Goal: Navigation & Orientation: Find specific page/section

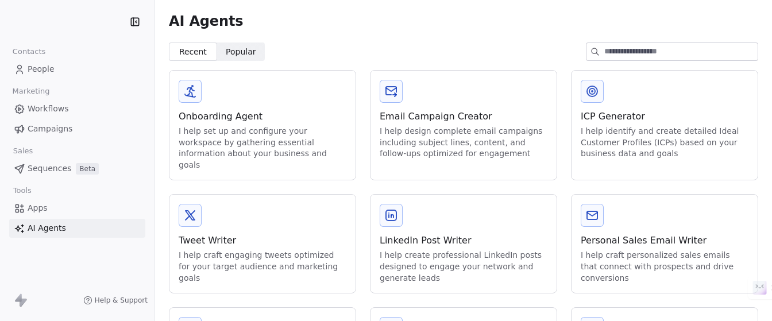
scroll to position [329, 0]
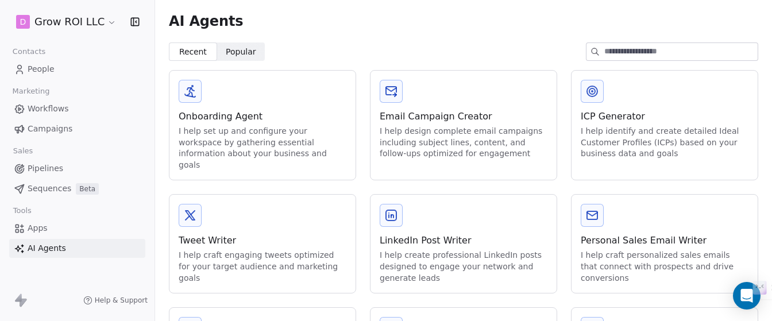
click at [51, 239] on link "AI Agents" at bounding box center [77, 248] width 136 height 19
click at [52, 229] on link "Apps" at bounding box center [77, 228] width 136 height 19
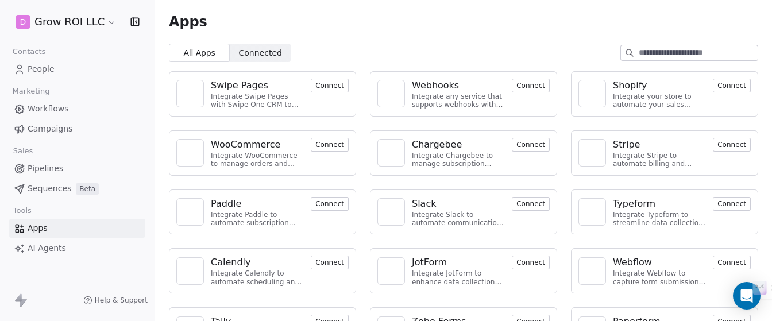
click at [265, 52] on span "Connected" at bounding box center [260, 53] width 43 height 12
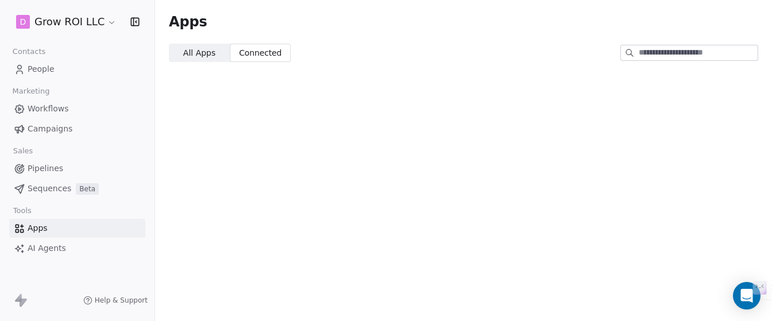
click at [70, 115] on link "Workflows" at bounding box center [77, 108] width 136 height 19
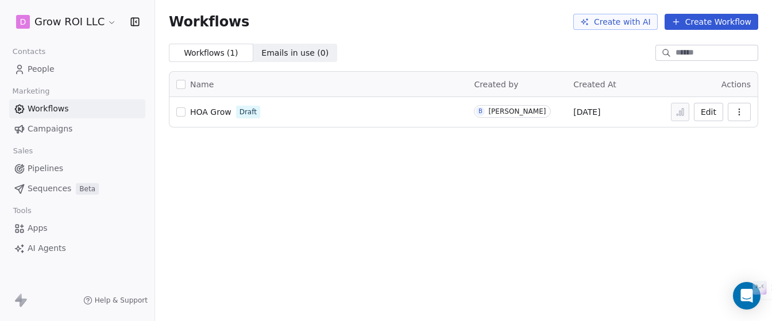
click at [60, 136] on link "Campaigns" at bounding box center [77, 129] width 136 height 19
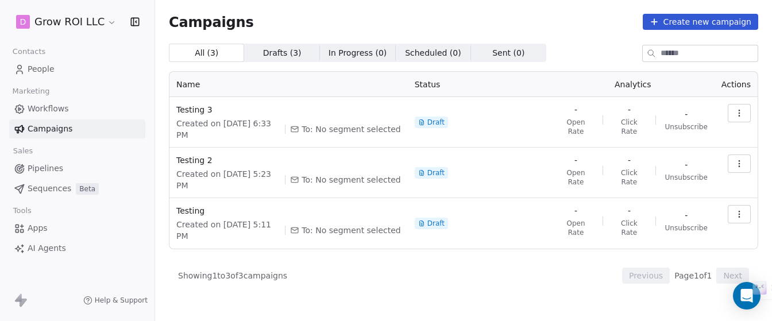
click at [61, 67] on link "People" at bounding box center [77, 69] width 136 height 19
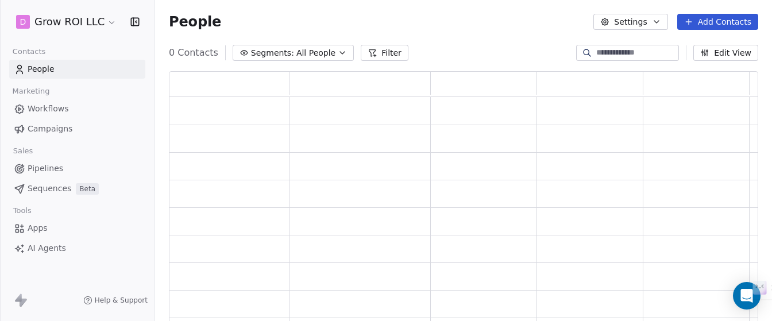
scroll to position [255, 590]
click at [43, 232] on span "Apps" at bounding box center [38, 228] width 20 height 12
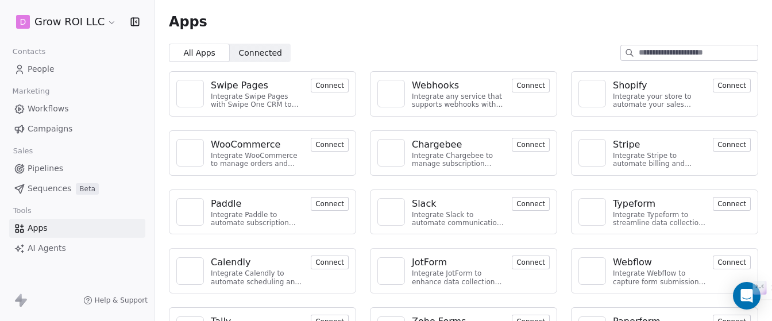
click at [252, 48] on span "Connected" at bounding box center [260, 53] width 43 height 12
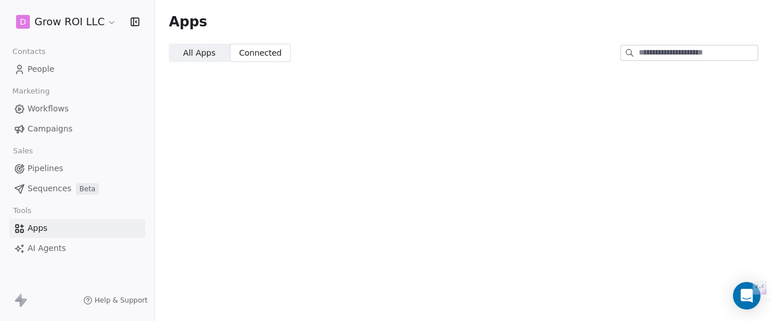
click at [206, 57] on span "All Apps" at bounding box center [199, 53] width 32 height 12
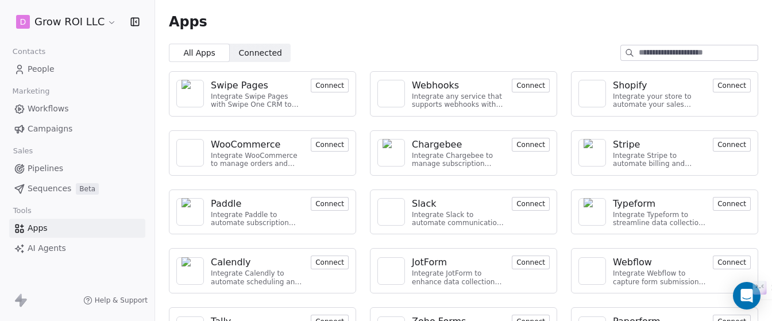
click at [260, 47] on span "Connected" at bounding box center [260, 53] width 43 height 12
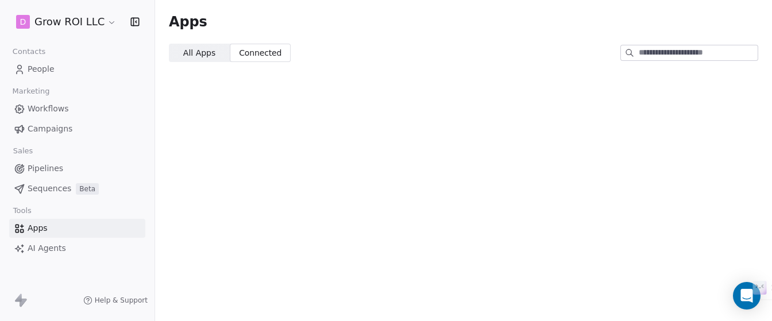
click at [202, 55] on span "All Apps" at bounding box center [199, 53] width 32 height 12
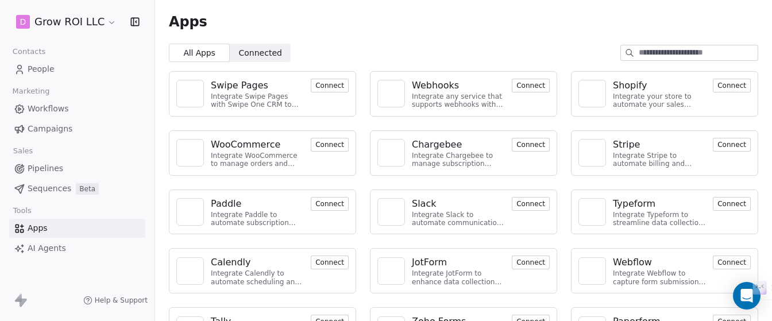
click at [49, 187] on span "Sequences" at bounding box center [50, 189] width 44 height 12
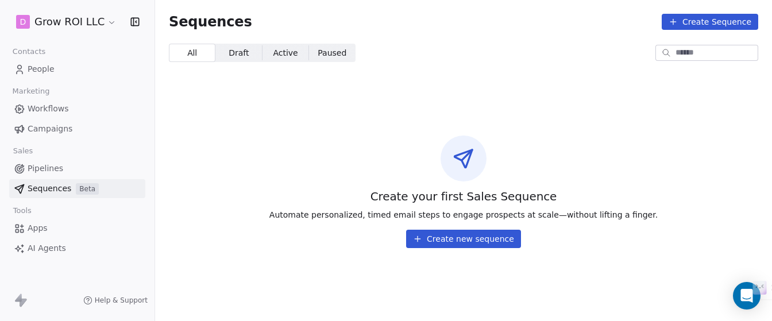
click at [45, 166] on span "Pipelines" at bounding box center [46, 169] width 36 height 12
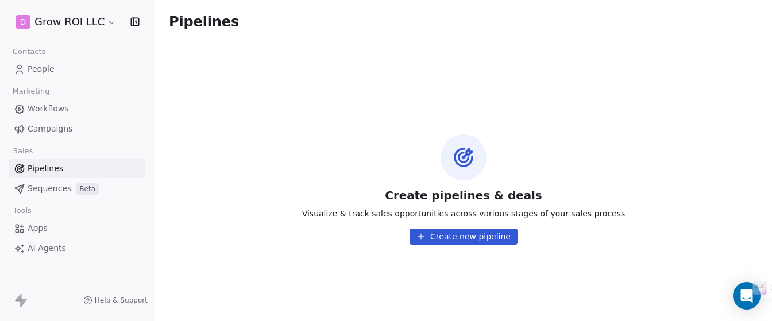
click at [48, 75] on link "People" at bounding box center [77, 69] width 136 height 19
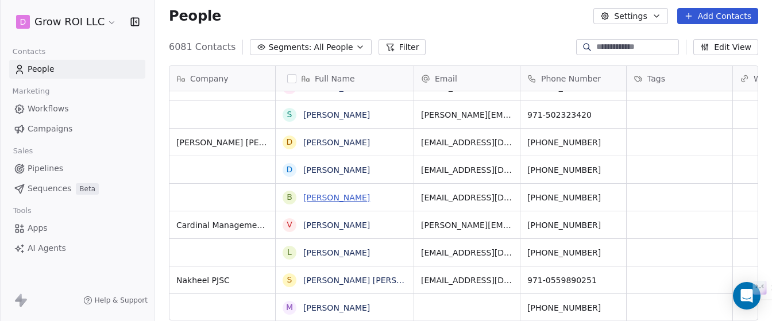
click at [325, 201] on link "[PERSON_NAME]" at bounding box center [336, 197] width 67 height 9
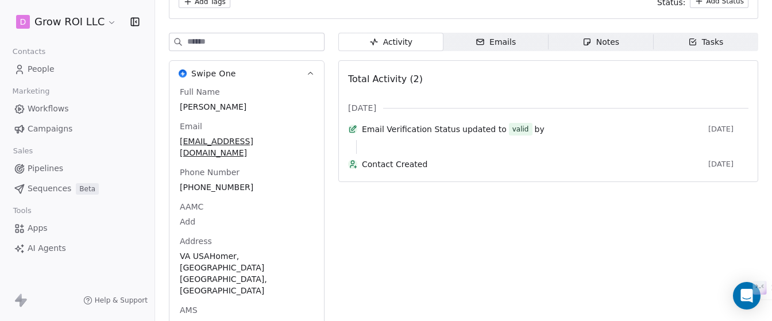
click at [502, 46] on div "Emails" at bounding box center [496, 42] width 40 height 12
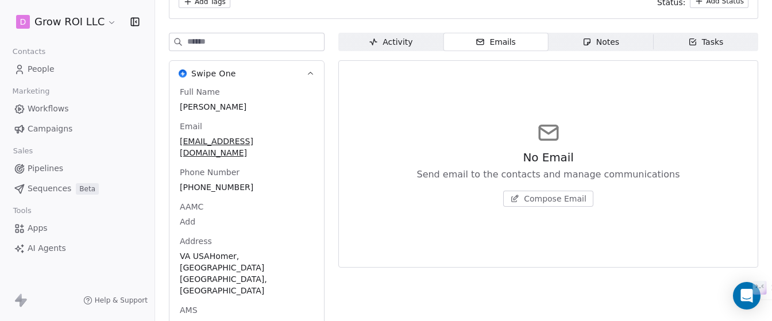
click at [424, 44] on span "Activity Activity" at bounding box center [390, 42] width 105 height 18
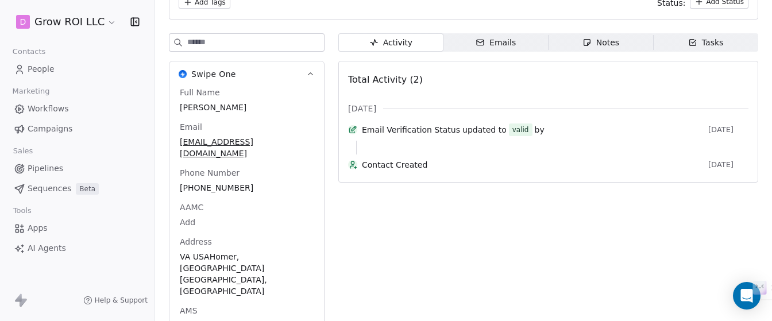
click at [587, 44] on icon "button" at bounding box center [587, 42] width 9 height 9
